Goal: Information Seeking & Learning: Understand process/instructions

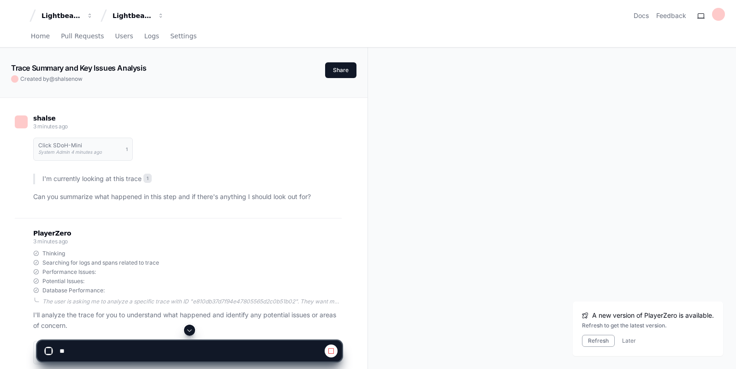
scroll to position [557, 0]
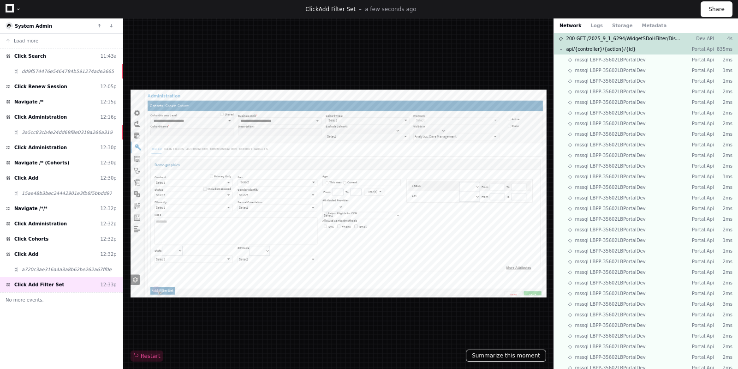
click at [504, 352] on button "Summarize this moment" at bounding box center [506, 355] width 80 height 12
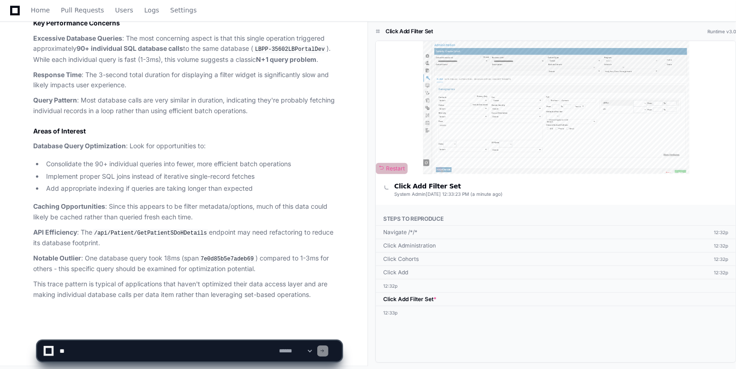
scroll to position [413, 0]
click at [107, 353] on textarea at bounding box center [168, 350] width 220 height 20
type textarea "*"
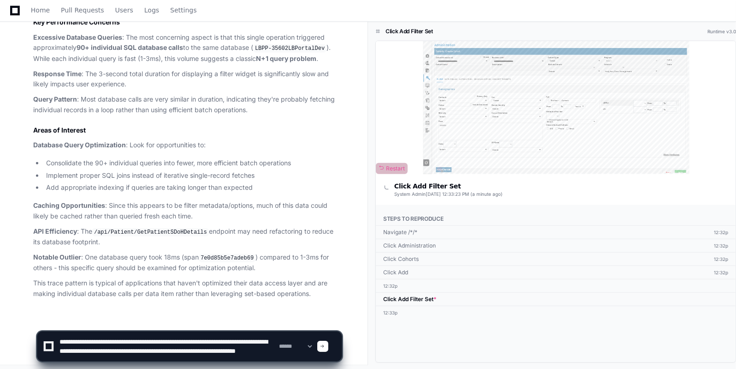
scroll to position [9, 0]
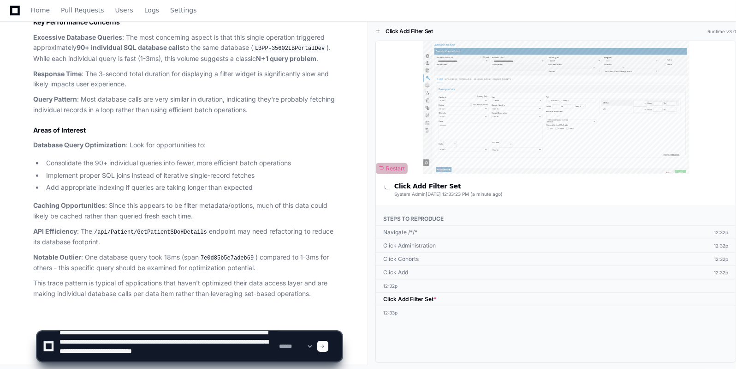
type textarea "**********"
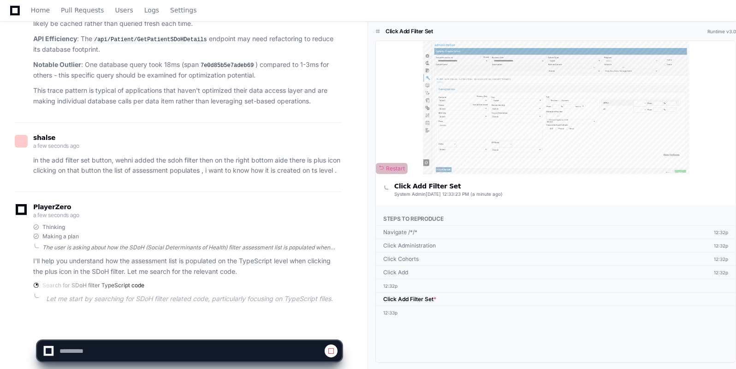
scroll to position [605, 0]
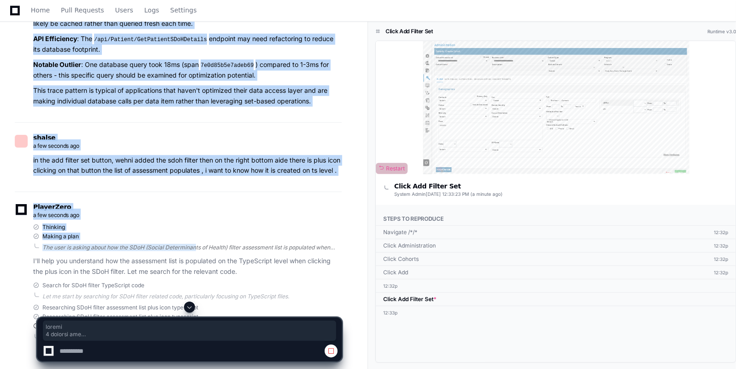
drag, startPoint x: 104, startPoint y: 246, endPoint x: 194, endPoint y: 242, distance: 90.0
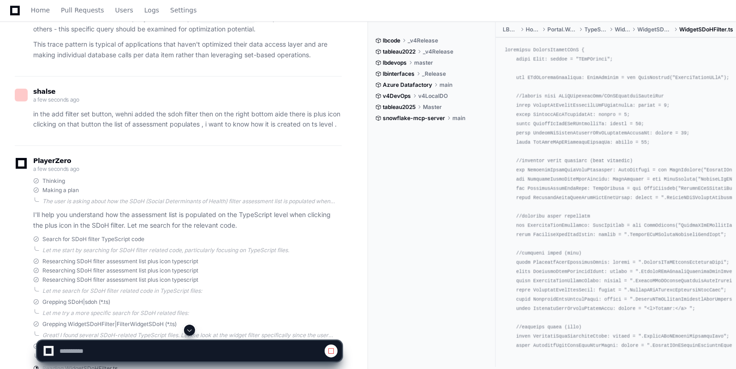
drag, startPoint x: 0, startPoint y: 187, endPoint x: 126, endPoint y: 260, distance: 145.5
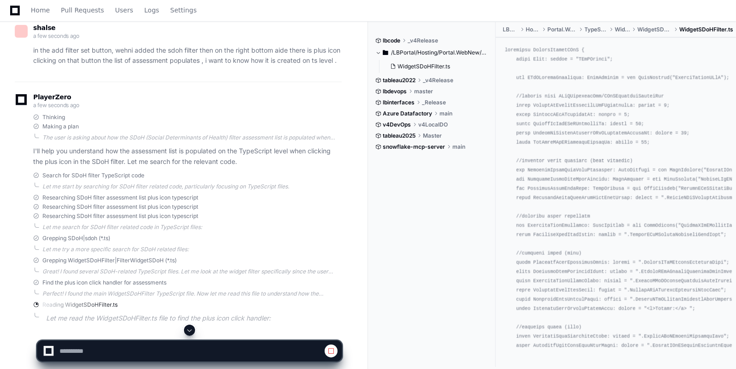
scroll to position [721, 0]
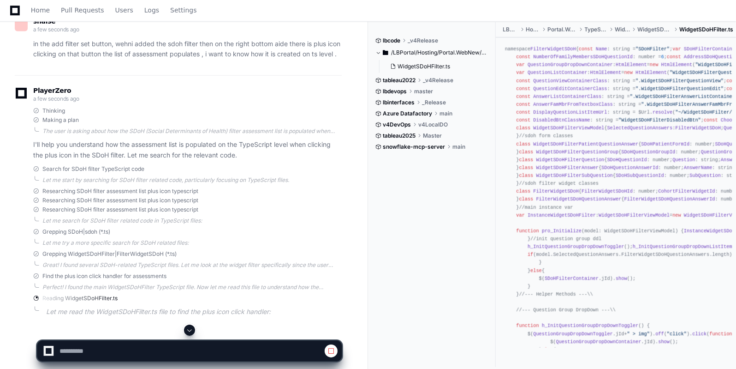
click at [73, 166] on span "Search for SDoH filter TypeScript code" at bounding box center [93, 168] width 102 height 7
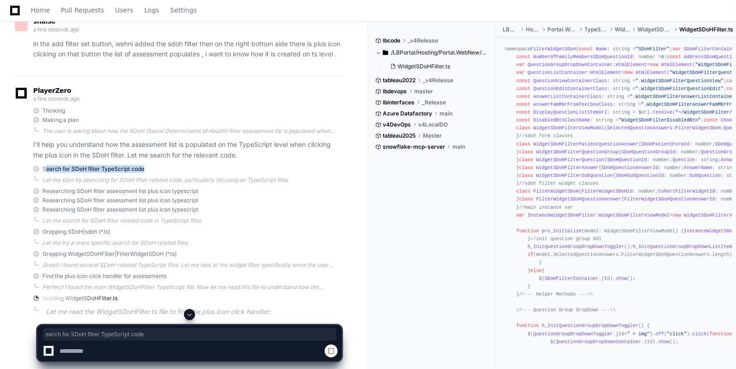
drag, startPoint x: 148, startPoint y: 163, endPoint x: 45, endPoint y: 165, distance: 102.9
click at [45, 165] on div "Search for SDoH filter TypeScript code" at bounding box center [187, 168] width 309 height 7
click at [77, 189] on span "Researching SDoH filter assessment list plus icon typescript" at bounding box center [120, 190] width 156 height 7
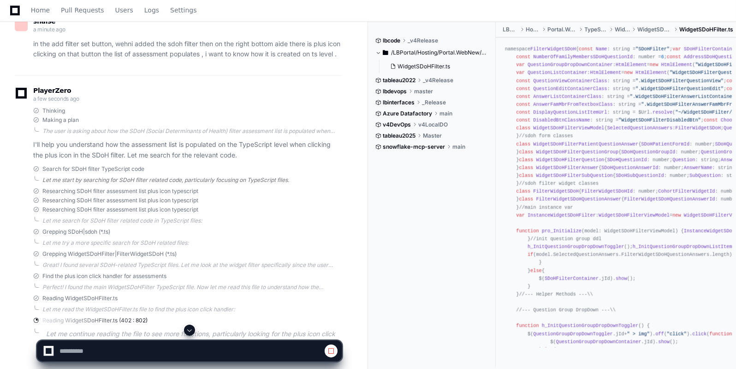
drag, startPoint x: 49, startPoint y: 178, endPoint x: 236, endPoint y: 173, distance: 186.9
click at [236, 173] on div "PlayerZero a few seconds ago Thinking Making a plan The user is asking about ho…" at bounding box center [178, 220] width 327 height 290
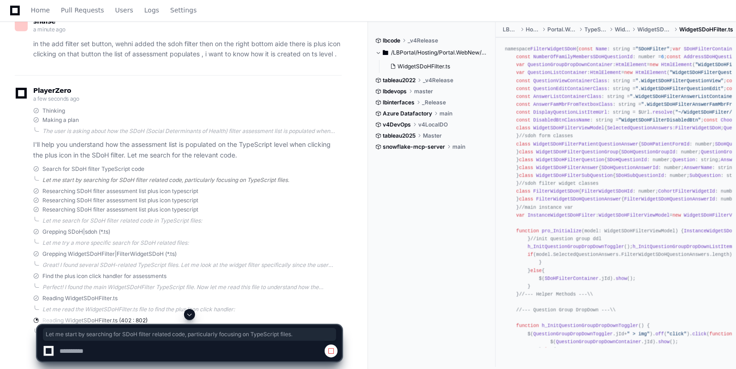
drag, startPoint x: 298, startPoint y: 174, endPoint x: 44, endPoint y: 179, distance: 253.7
click at [44, 179] on div "Let me start by searching for SDoH filter related code, particularly focusing o…" at bounding box center [191, 179] width 299 height 7
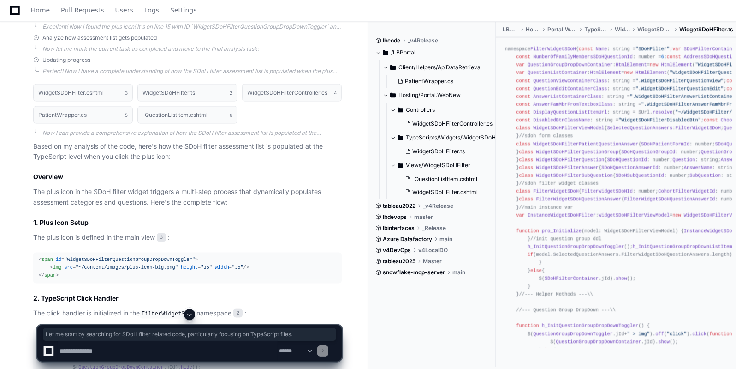
scroll to position [1293, 0]
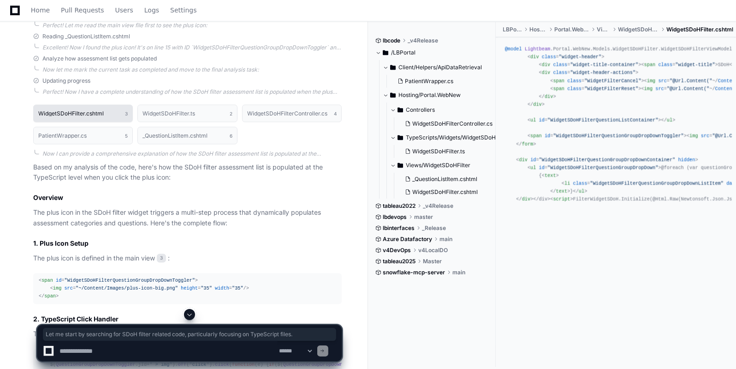
click at [102, 111] on h1 "WidgetSDoHFilter.cshtml" at bounding box center [70, 114] width 65 height 6
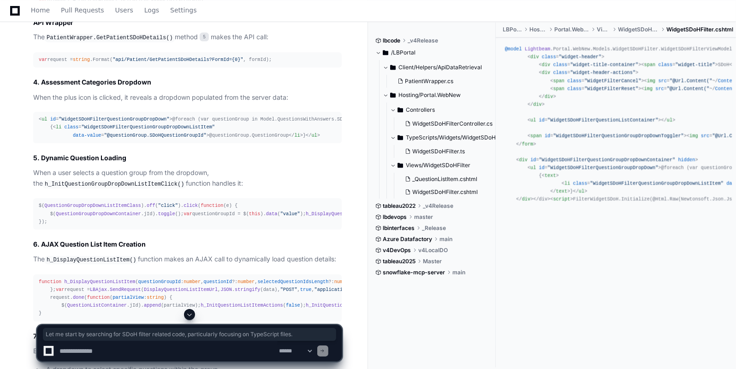
scroll to position [1798, 0]
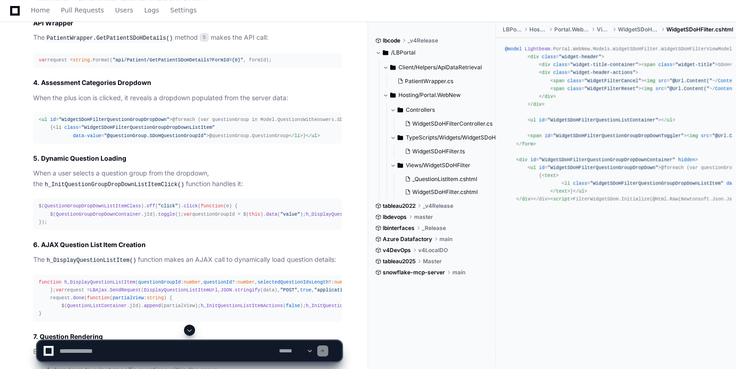
click at [90, 122] on span ""WidgetSDoHFilterQuestionGroupDropDown"" at bounding box center [114, 120] width 111 height 6
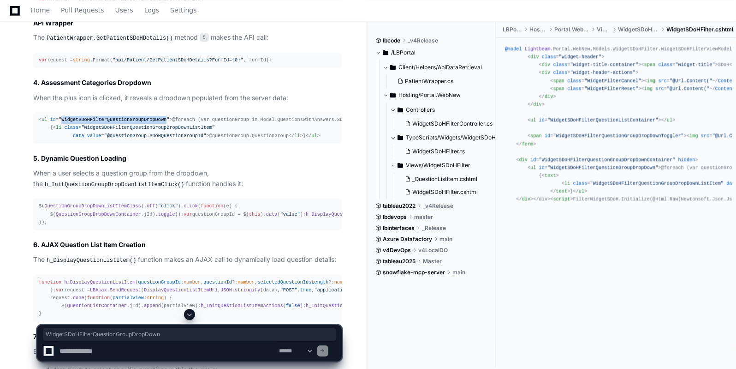
click at [90, 122] on span ""WidgetSDoHFilterQuestionGroupDropDown"" at bounding box center [114, 120] width 111 height 6
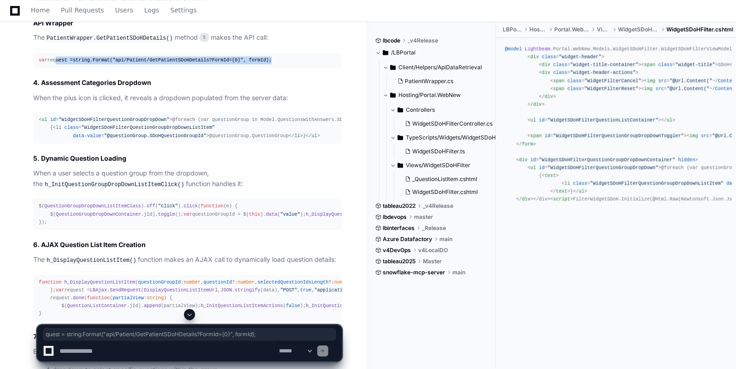
drag, startPoint x: 54, startPoint y: 73, endPoint x: 260, endPoint y: 74, distance: 205.3
click at [260, 64] on div "var request = string .Format( "api/Patient/GetPatientSDoHDetails?FormId={0}" , …" at bounding box center [188, 60] width 298 height 8
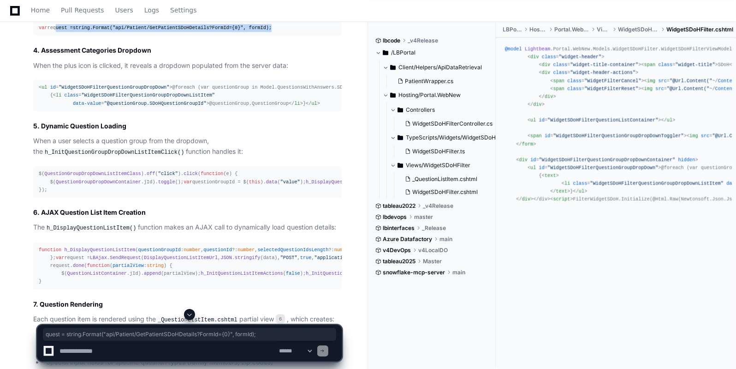
scroll to position [1830, 0]
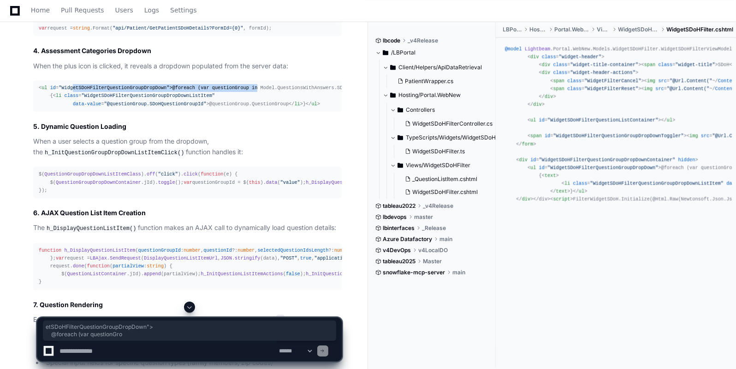
drag, startPoint x: 69, startPoint y: 102, endPoint x: 113, endPoint y: 106, distance: 44.4
click at [113, 106] on div "< ul id = "WidgetSDoHFilterQuestionGroupDropDown" > @foreach (var questionGroup…" at bounding box center [188, 96] width 298 height 24
click at [137, 98] on span ""WidgetSDoHFilterQuestionGroupDropDownListItem"" at bounding box center [148, 96] width 134 height 6
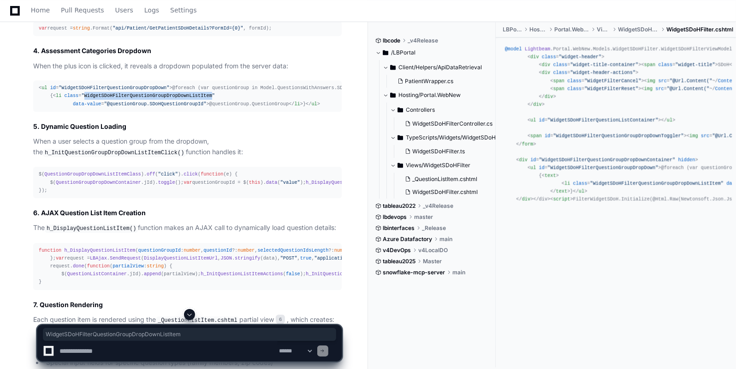
click at [137, 98] on span ""WidgetSDoHFilterQuestionGroupDropDownListItem"" at bounding box center [148, 96] width 134 height 6
drag, startPoint x: 200, startPoint y: 107, endPoint x: 229, endPoint y: 107, distance: 29.1
click at [229, 107] on div "< ul id = "WidgetSDoHFilterQuestionGroupDropDown" > @foreach (var questionGroup…" at bounding box center [188, 96] width 298 height 24
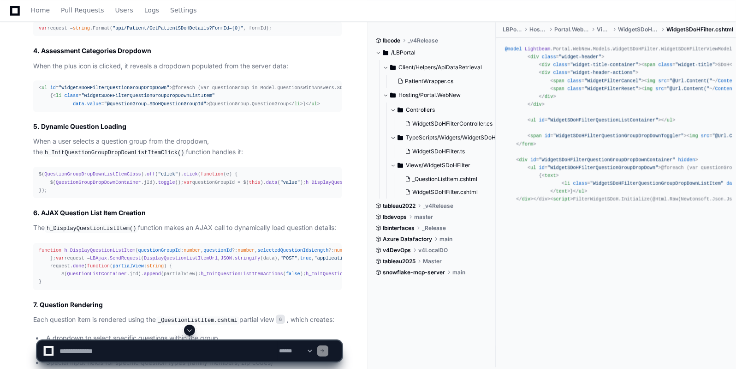
click at [289, 107] on span "</ li >" at bounding box center [296, 104] width 14 height 6
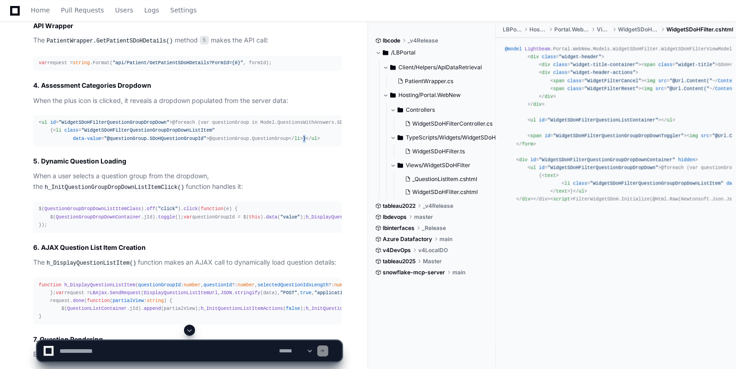
scroll to position [1787, 0]
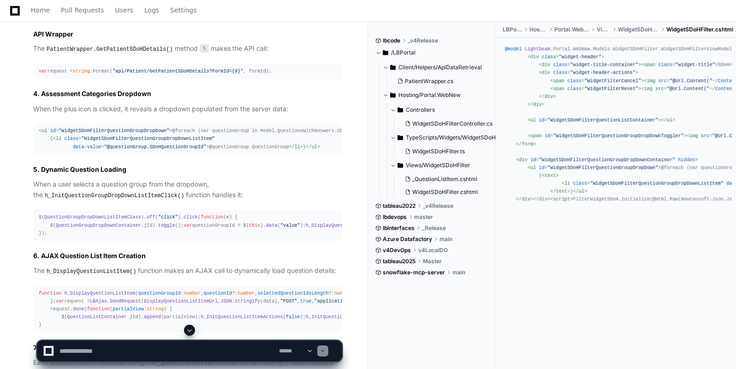
click at [84, 79] on pre "var request = string .Format( "api/Patient/GetPatientSDoHDetails?FormId={0}" , …" at bounding box center [187, 71] width 309 height 15
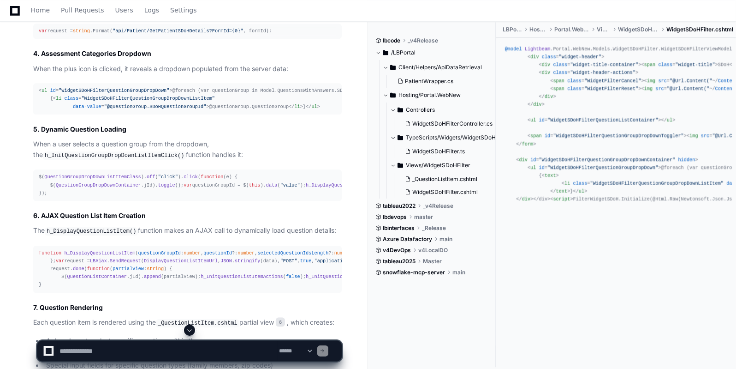
scroll to position [1834, 0]
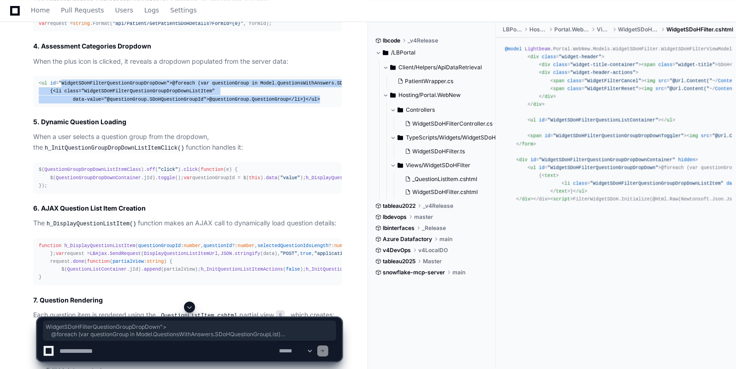
drag, startPoint x: 59, startPoint y: 98, endPoint x: 120, endPoint y: 157, distance: 85.1
click at [120, 103] on div "< ul id = "WidgetSDoHFilterQuestionGroupDropDown" > @foreach (var questionGroup…" at bounding box center [188, 91] width 298 height 24
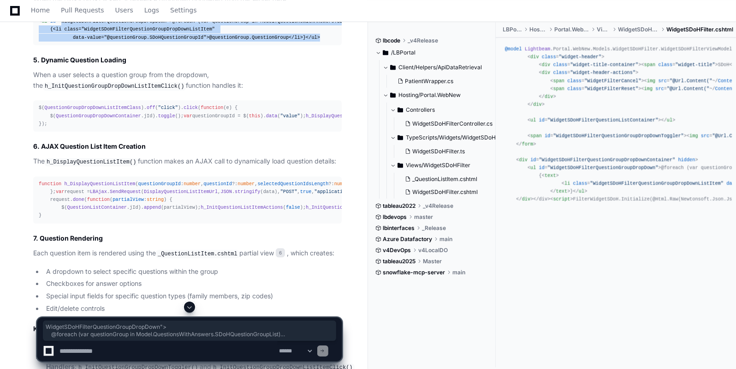
scroll to position [1897, 0]
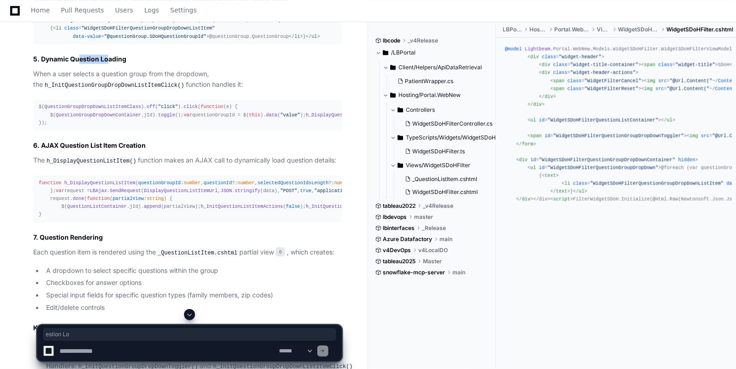
drag, startPoint x: 80, startPoint y: 118, endPoint x: 107, endPoint y: 118, distance: 26.8
click at [107, 64] on h2 "5. Dynamic Question Loading" at bounding box center [187, 58] width 309 height 9
drag, startPoint x: 38, startPoint y: 147, endPoint x: 129, endPoint y: 144, distance: 90.4
click at [129, 89] on code "h_InitQuestionGroupDropDownListItemClick()" at bounding box center [114, 85] width 143 height 8
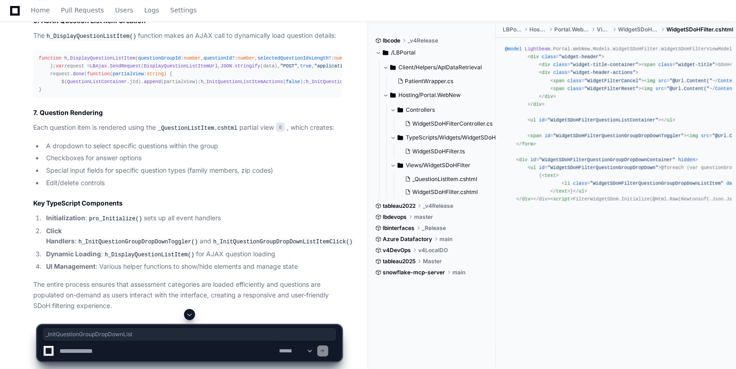
scroll to position [2042, 0]
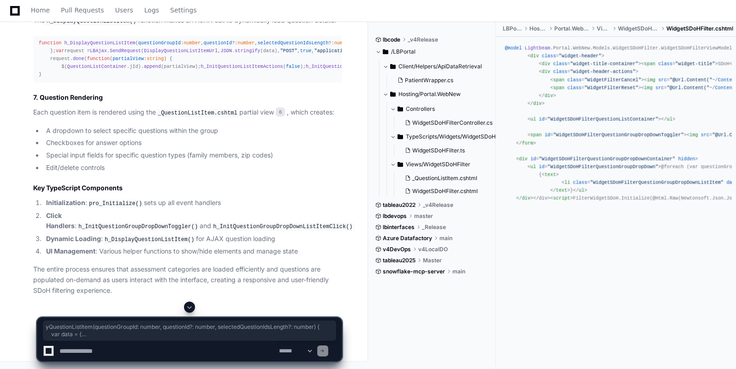
drag, startPoint x: 83, startPoint y: 111, endPoint x: 121, endPoint y: 202, distance: 98.4
click at [121, 79] on div "function h_DisplayQuestionListItem ( questionGroupId : number , questionId ?: n…" at bounding box center [188, 59] width 298 height 40
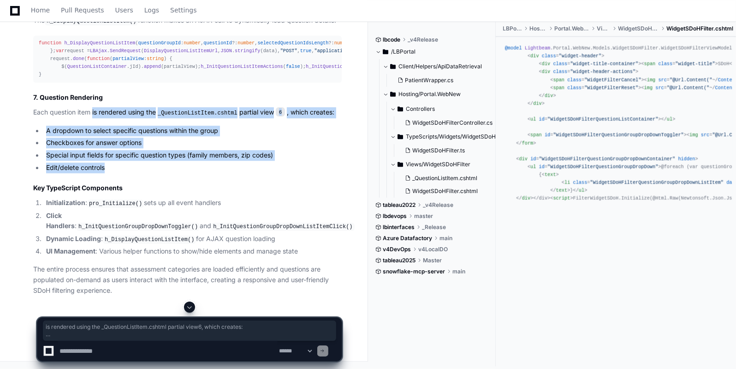
drag, startPoint x: 93, startPoint y: 126, endPoint x: 181, endPoint y: 181, distance: 103.8
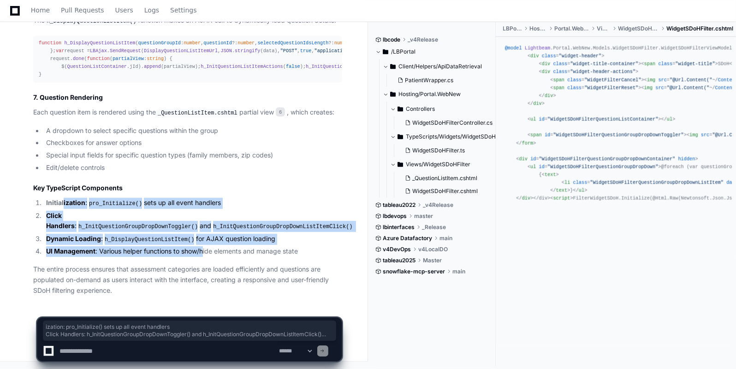
drag, startPoint x: 64, startPoint y: 204, endPoint x: 208, endPoint y: 245, distance: 149.7
click at [208, 245] on ol "Initialization : pro_Initialize() sets up all event handlers Click Handlers : h…" at bounding box center [187, 226] width 309 height 59
